Goal: Transaction & Acquisition: Purchase product/service

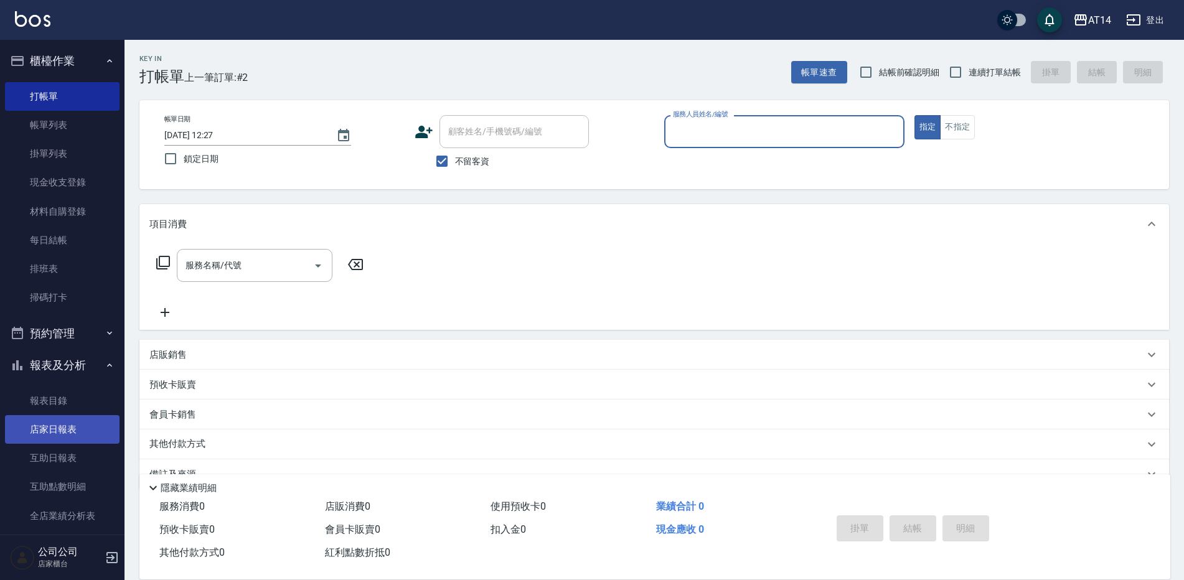
click at [79, 426] on link "店家日報表" at bounding box center [62, 429] width 115 height 29
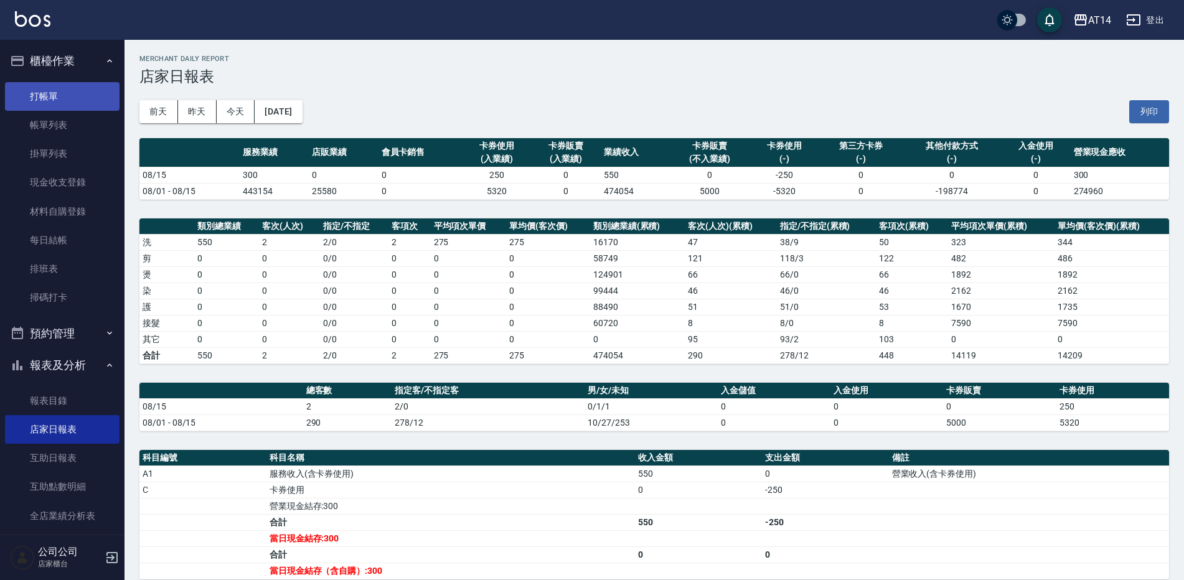
click at [80, 104] on link "打帳單" at bounding box center [62, 96] width 115 height 29
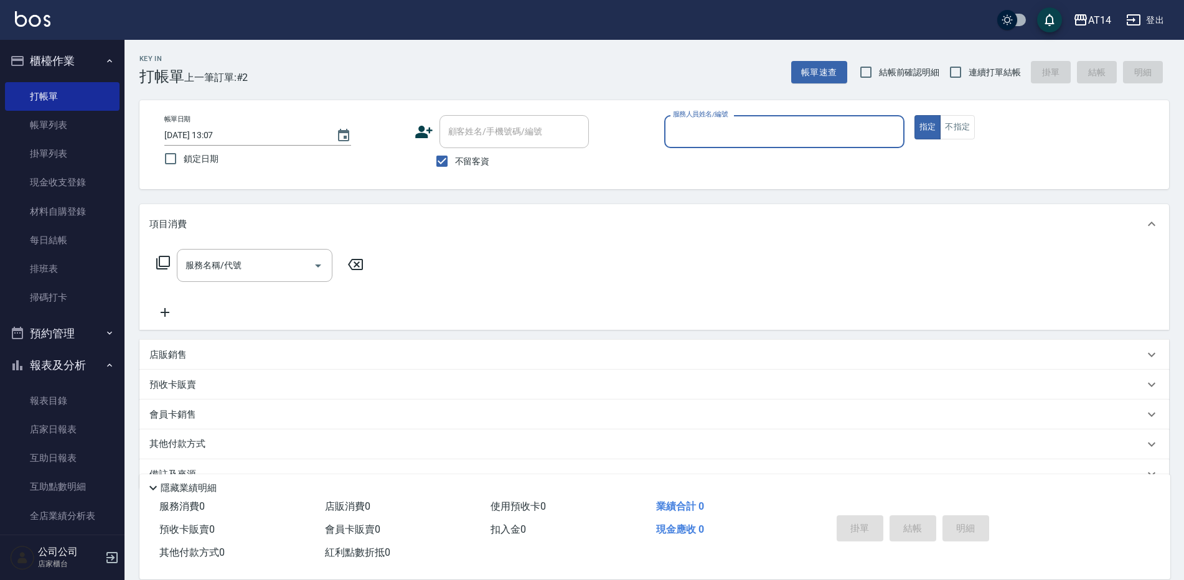
click at [686, 143] on div "服務人員姓名/編號" at bounding box center [784, 131] width 240 height 33
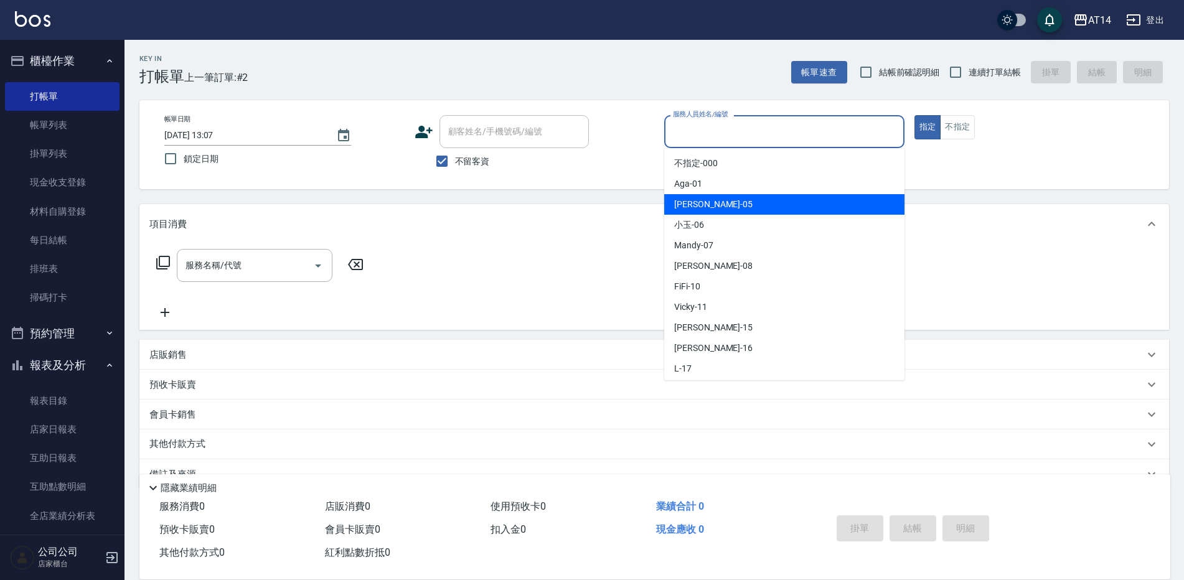
click at [701, 207] on span "Patty -05" at bounding box center [713, 204] width 78 height 13
type input "Patty-05"
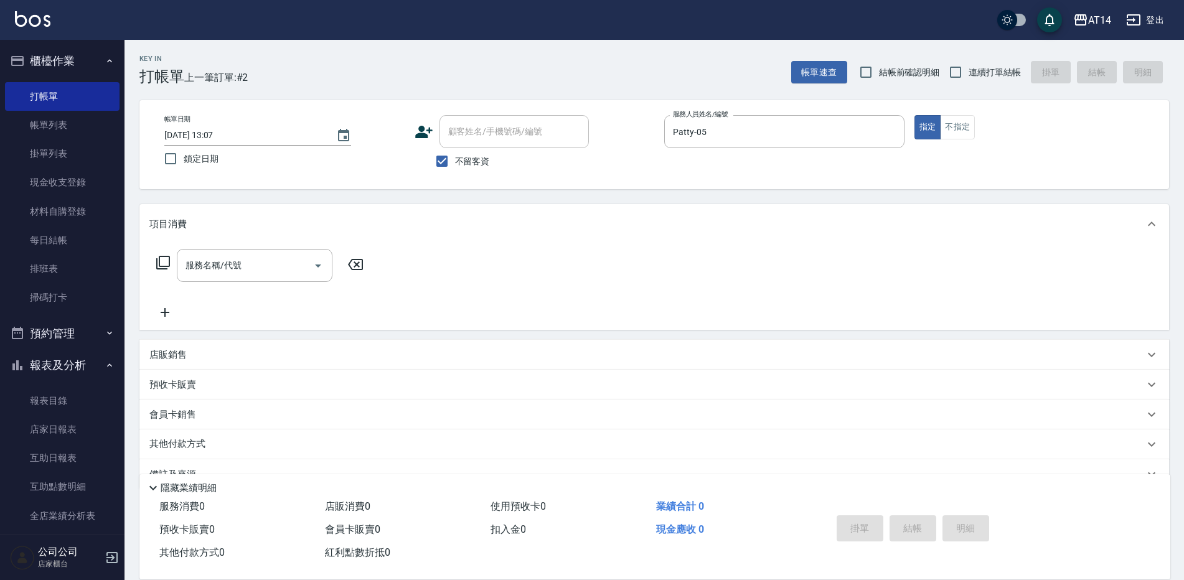
click at [977, 72] on span "連續打單結帳" at bounding box center [994, 72] width 52 height 13
click at [968, 72] on input "連續打單結帳" at bounding box center [955, 72] width 26 height 26
checkbox input "true"
click at [232, 268] on input "服務名稱/代號" at bounding box center [245, 266] width 126 height 22
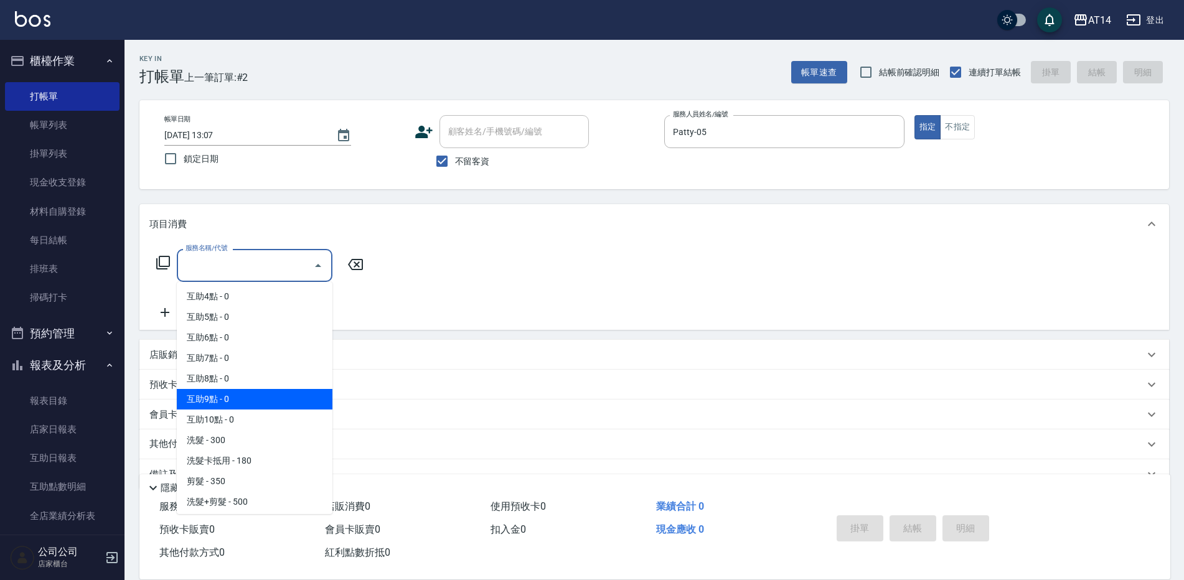
scroll to position [124, 0]
click at [229, 376] on span "洗髮 - 300" at bounding box center [255, 378] width 156 height 21
type input "洗髮(011)"
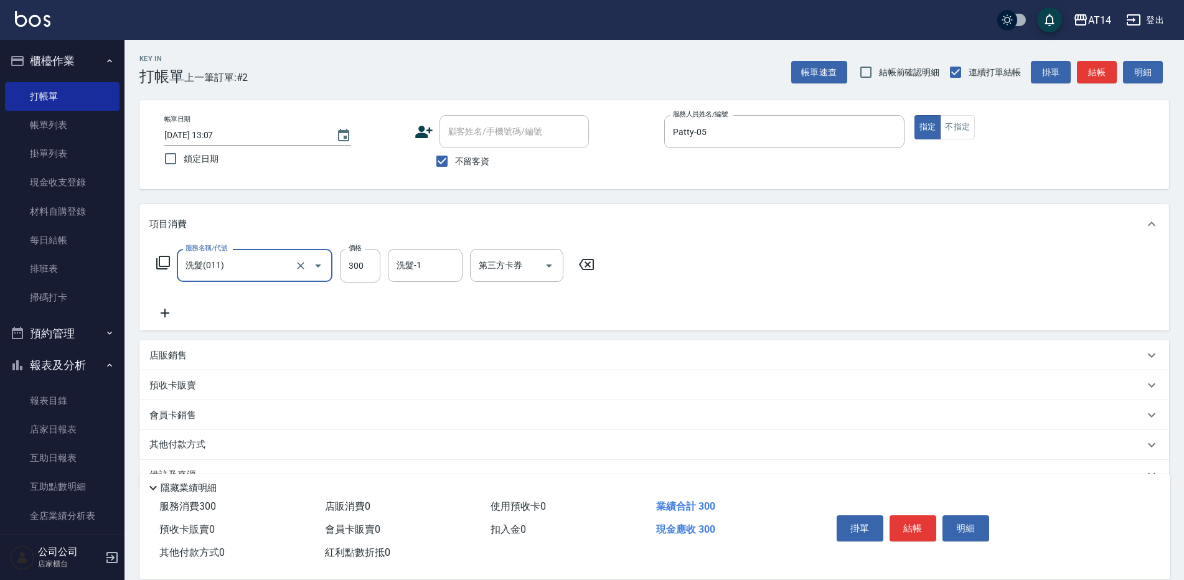
click at [168, 312] on icon at bounding box center [164, 313] width 31 height 15
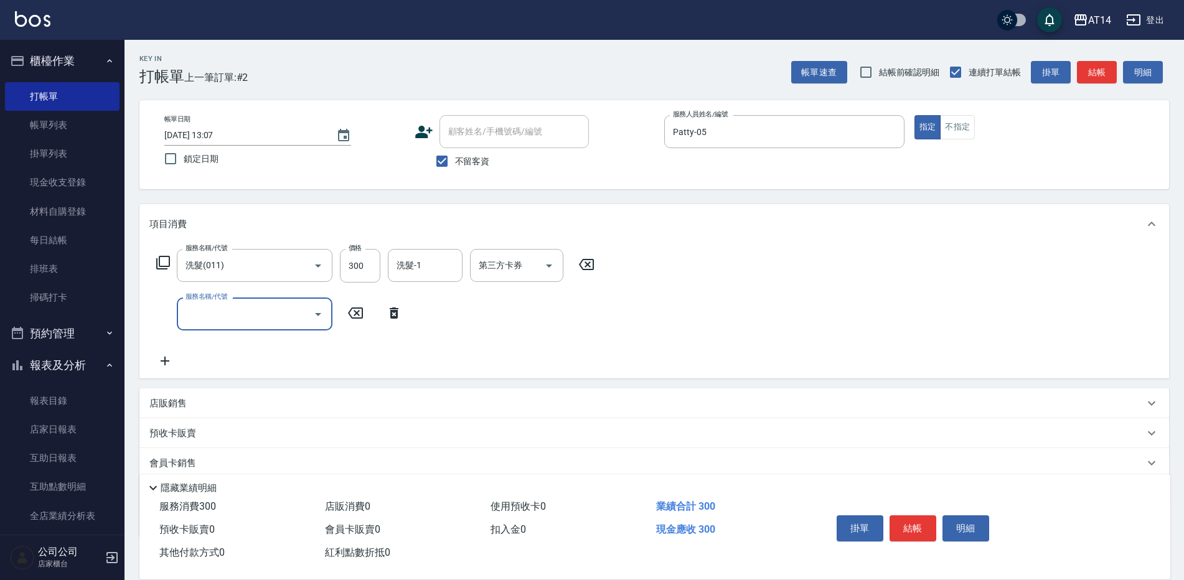
click at [202, 310] on input "服務名稱/代號" at bounding box center [245, 314] width 126 height 22
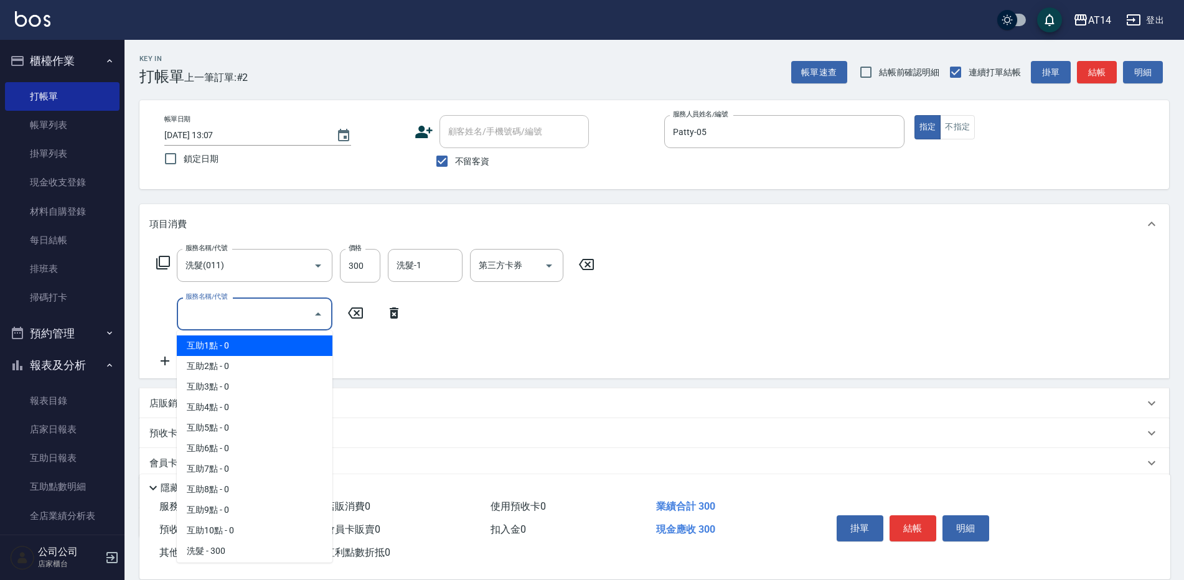
click at [220, 345] on span "互助1點 - 0" at bounding box center [255, 345] width 156 height 21
type input "互助1點(001)"
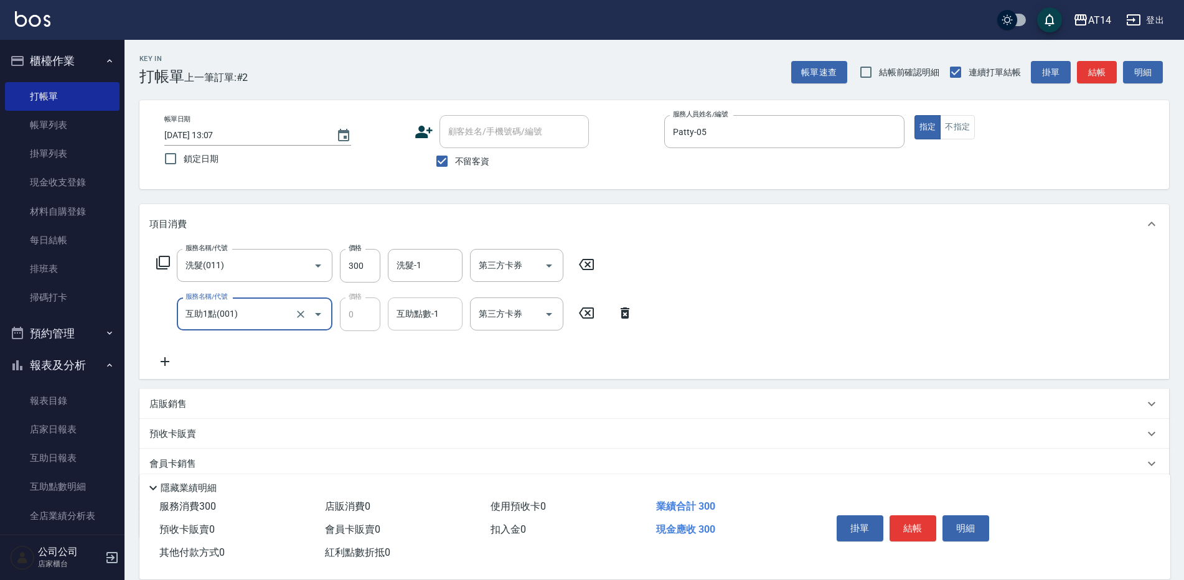
click at [406, 310] on div "互助點數-1 互助點數-1" at bounding box center [425, 313] width 75 height 33
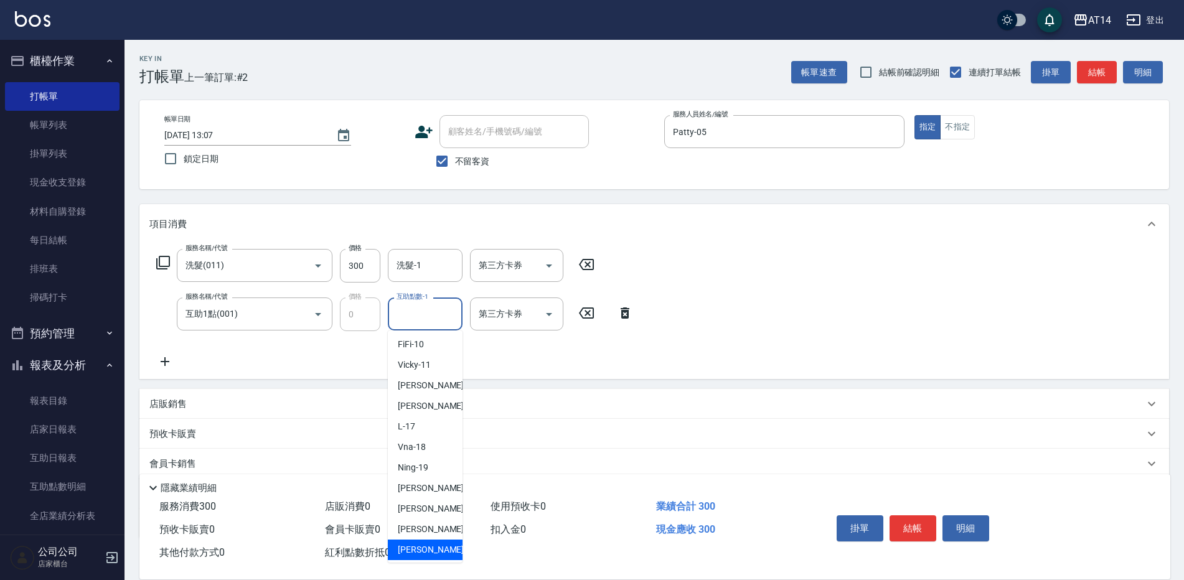
click at [431, 545] on span "[PERSON_NAME] -63" at bounding box center [437, 549] width 78 height 13
type input "[PERSON_NAME]-63"
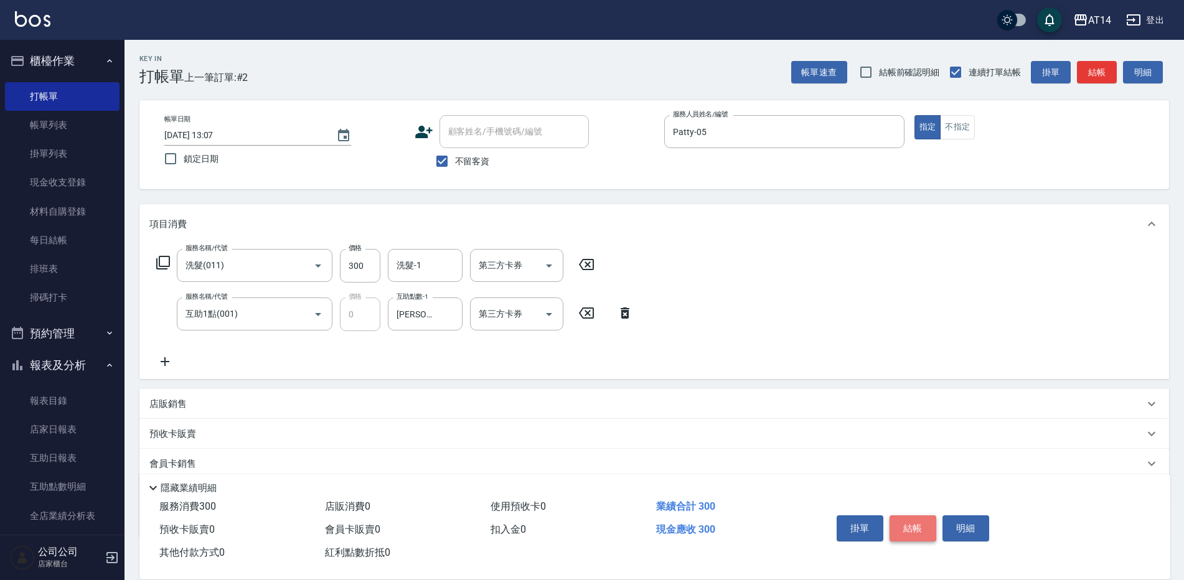
click at [925, 527] on button "結帳" at bounding box center [912, 528] width 47 height 26
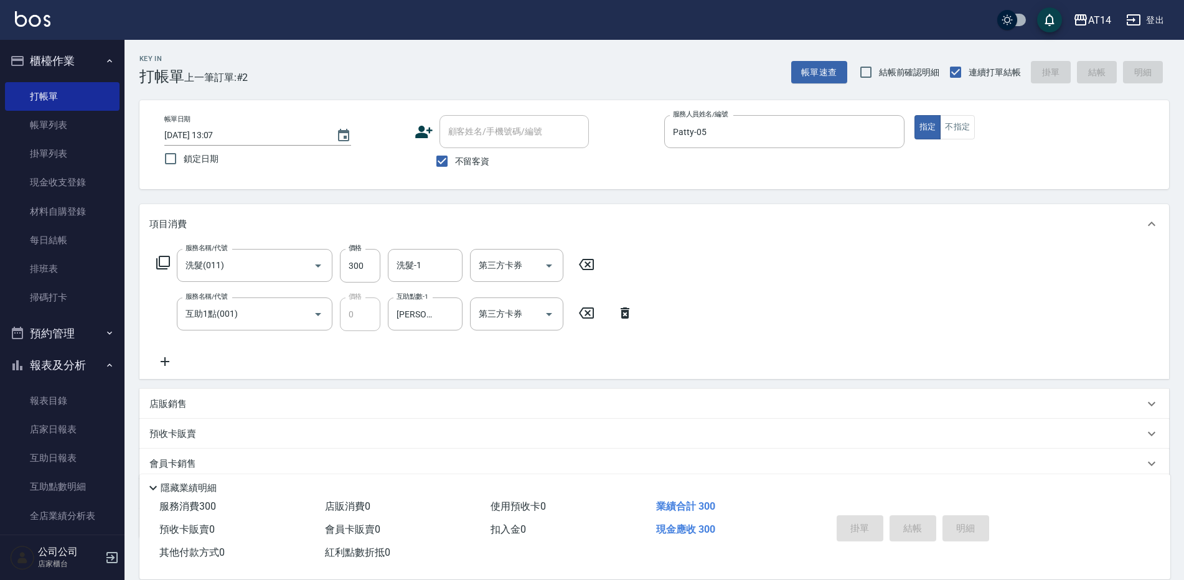
type input "[DATE] 13:08"
